Goal: Task Accomplishment & Management: Manage account settings

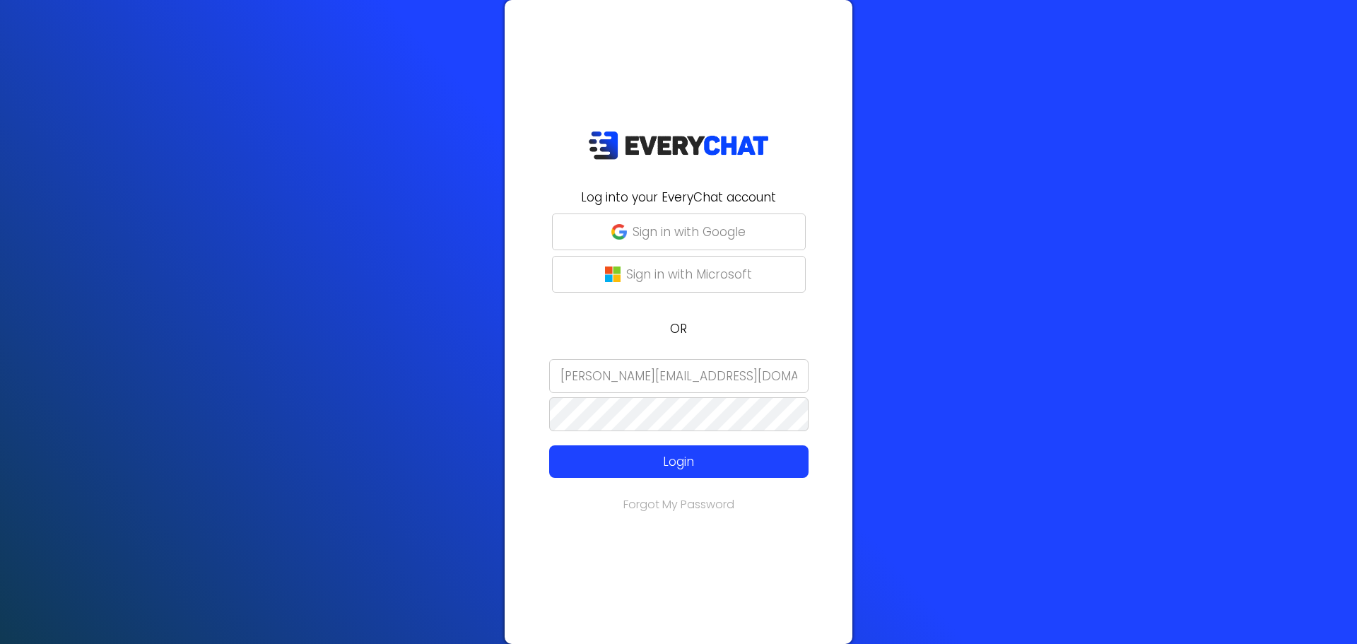
click at [633, 455] on p "Login" at bounding box center [678, 461] width 207 height 18
click at [599, 475] on button "Login" at bounding box center [678, 461] width 259 height 33
click at [650, 452] on p "Login" at bounding box center [678, 461] width 207 height 18
click at [646, 456] on p "Login" at bounding box center [678, 461] width 207 height 18
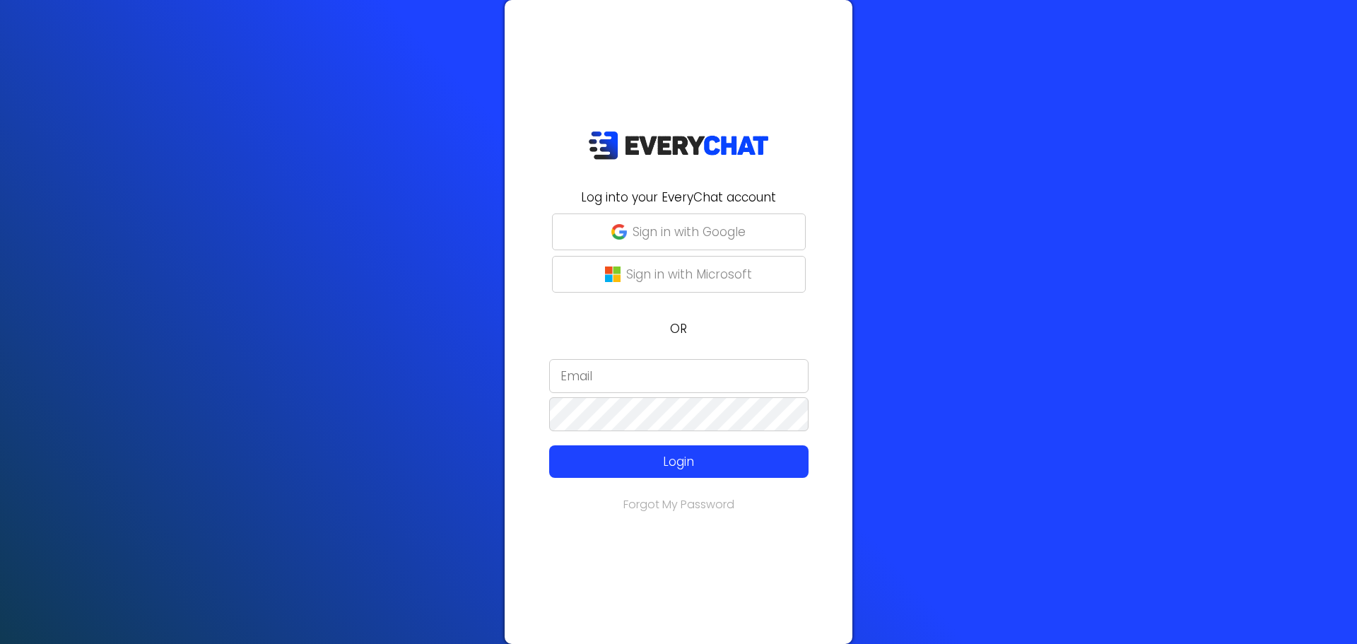
type input "[PERSON_NAME][EMAIL_ADDRESS][DOMAIN_NAME]"
click at [620, 464] on p "Login" at bounding box center [678, 461] width 207 height 18
